Goal: Obtain resource: Download file/media

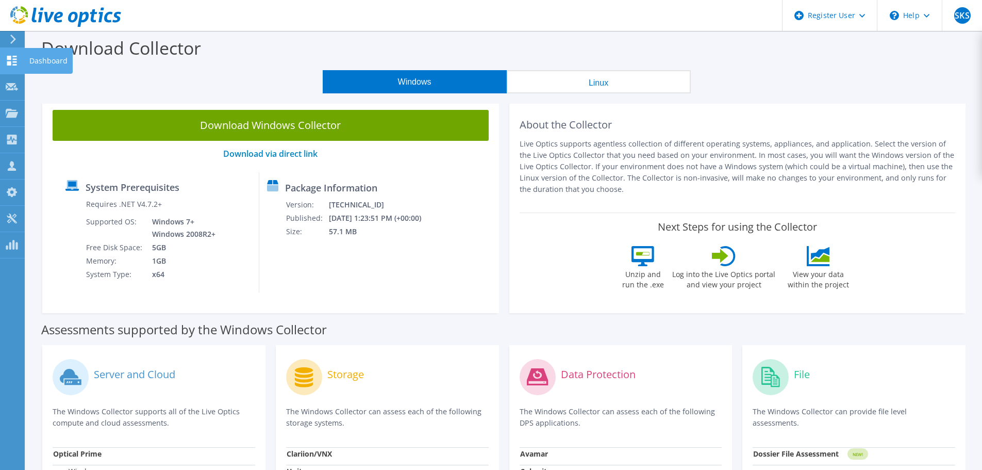
click at [14, 63] on icon at bounding box center [12, 61] width 12 height 10
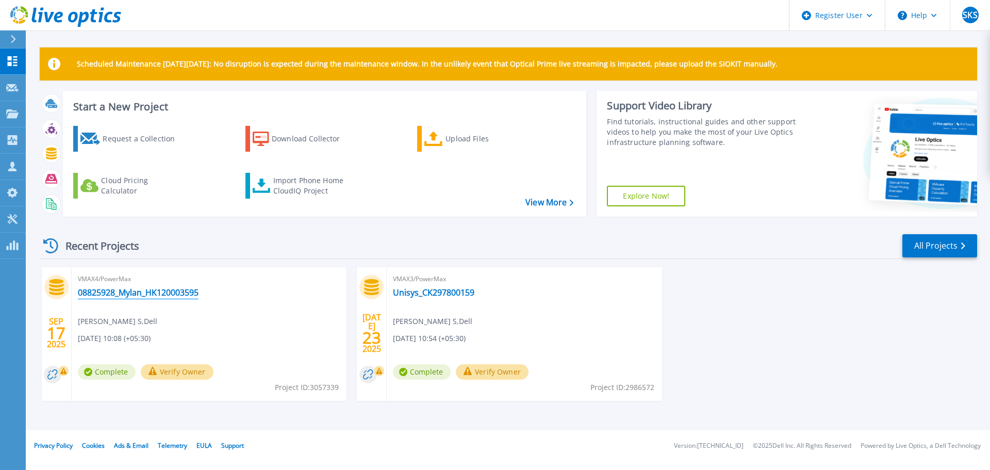
click at [188, 294] on link "08825928_Mylan_HK120003595" at bounding box center [138, 292] width 121 height 10
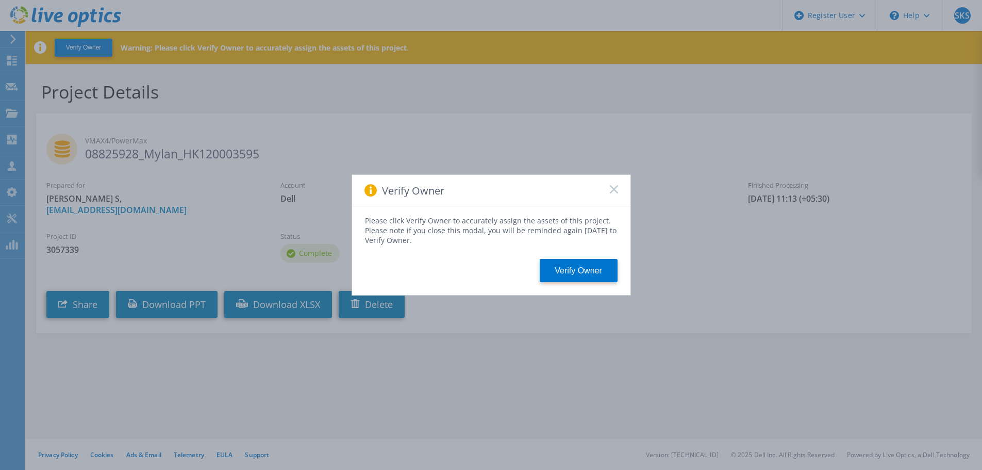
click at [618, 189] on icon at bounding box center [614, 189] width 8 height 8
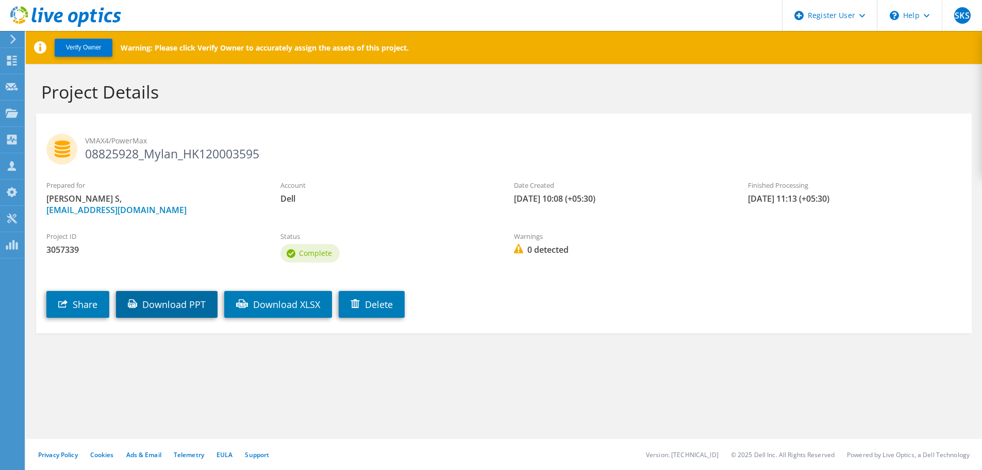
click at [191, 310] on link "Download PPT" at bounding box center [167, 304] width 102 height 27
